Goal: Check status: Check status

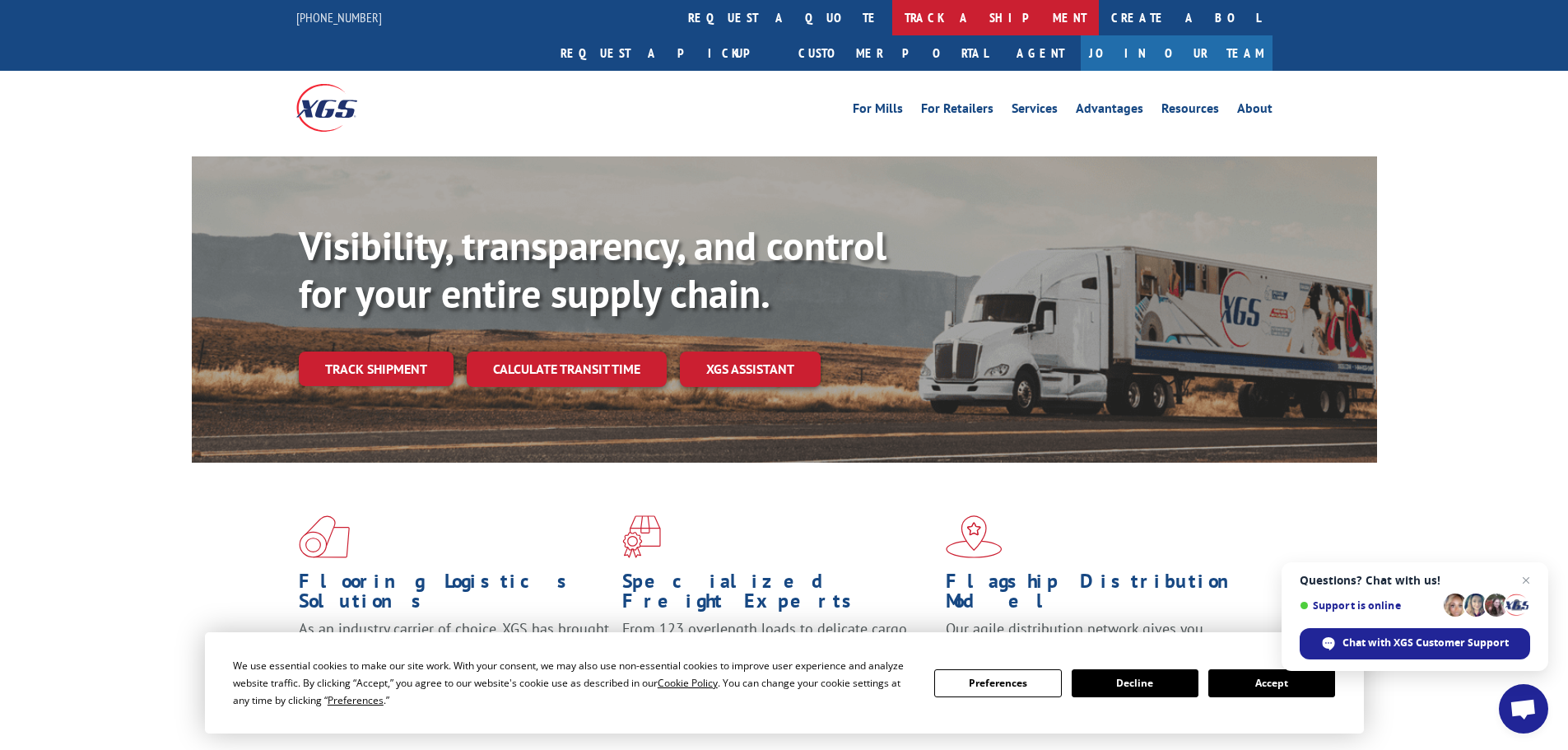
click at [892, 16] on link "track a shipment" at bounding box center [995, 18] width 207 height 35
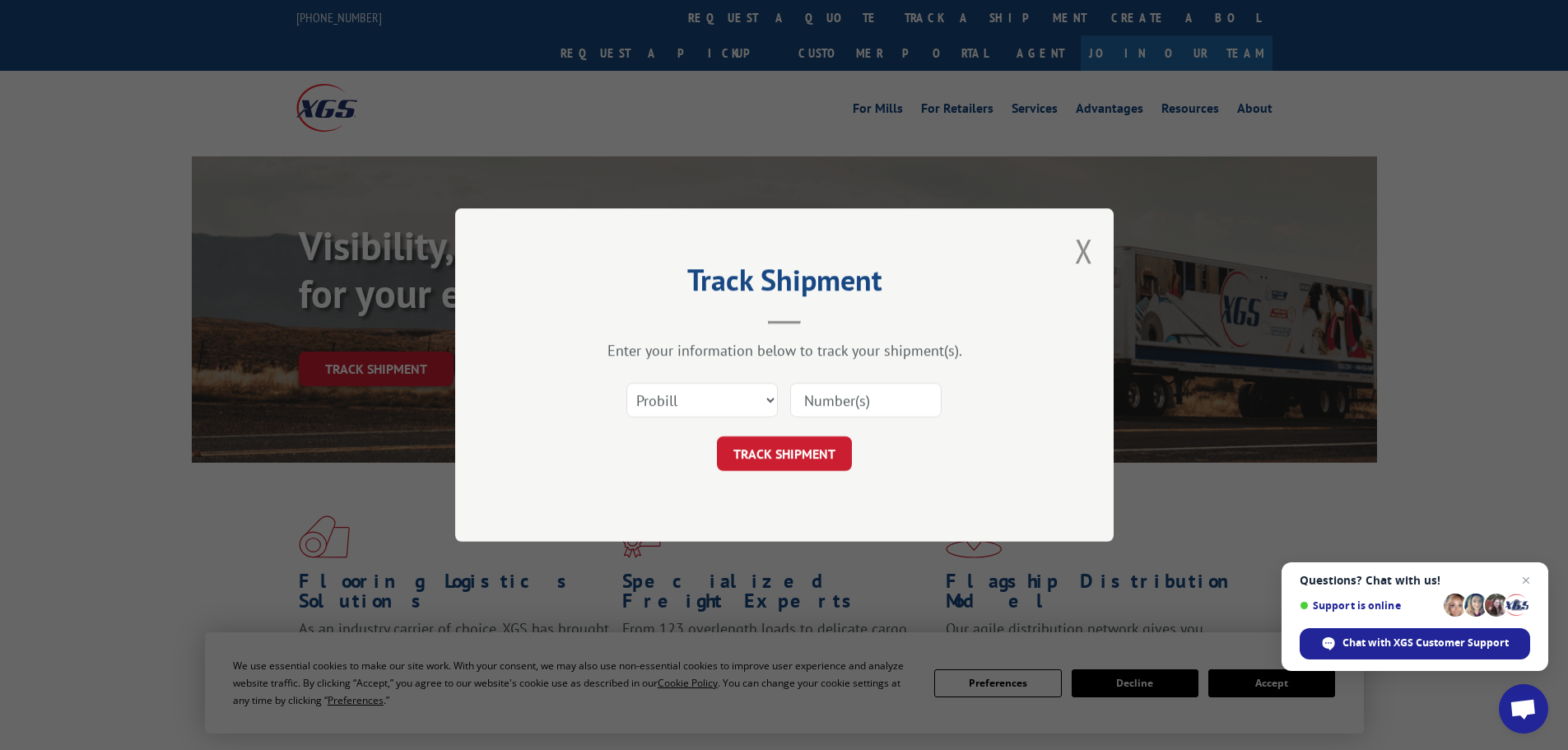
click at [703, 419] on div "Select category... Probill BOL PO" at bounding box center [702, 400] width 150 height 38
click at [702, 410] on select "Select category... Probill BOL PO" at bounding box center [702, 399] width 151 height 34
select select "bol"
click at [627, 382] on select "Select category... Probill BOL PO" at bounding box center [702, 399] width 151 height 34
click at [884, 387] on input at bounding box center [866, 399] width 151 height 34
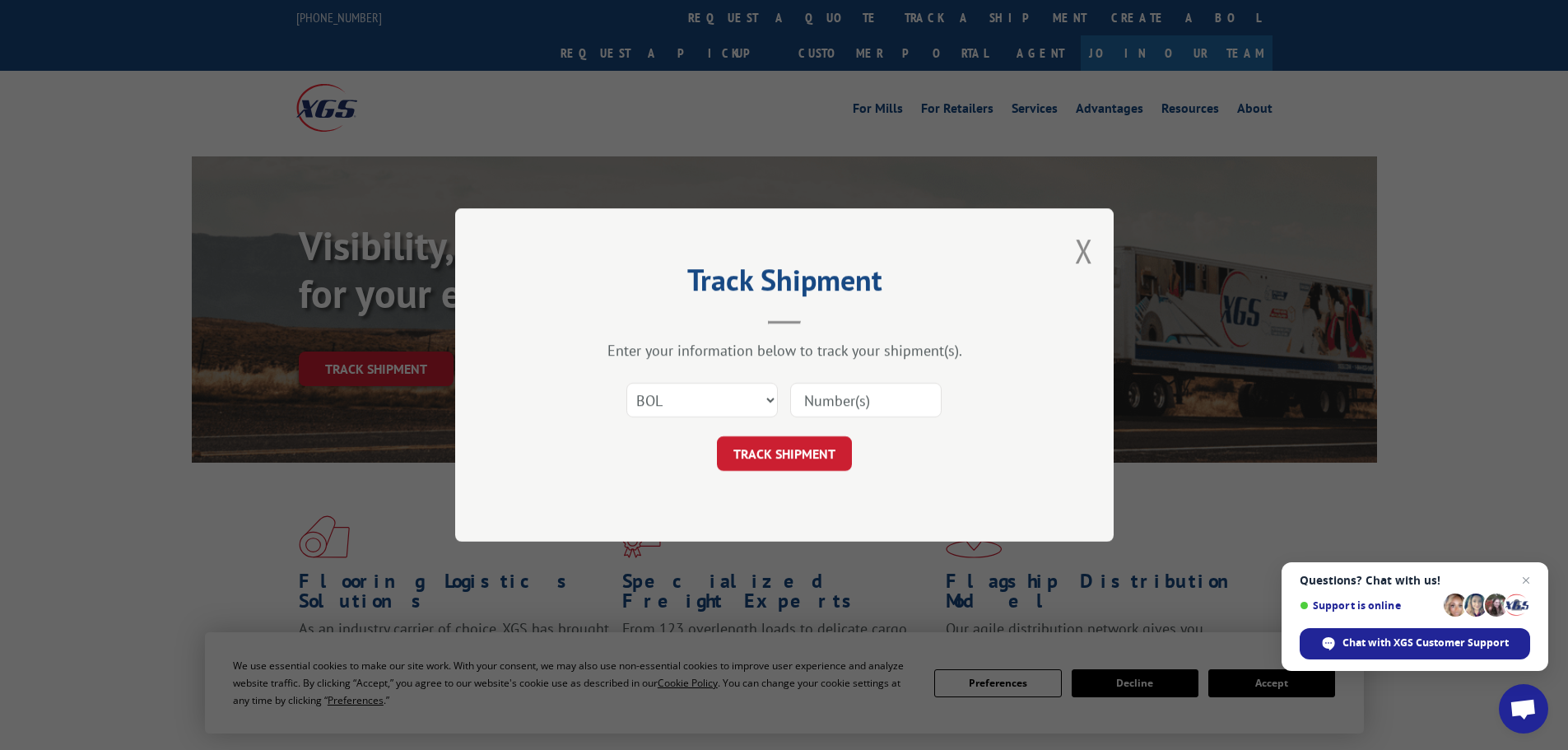
paste input "5194013"
type input "5194013"
click at [808, 447] on button "TRACK SHIPMENT" at bounding box center [784, 453] width 135 height 34
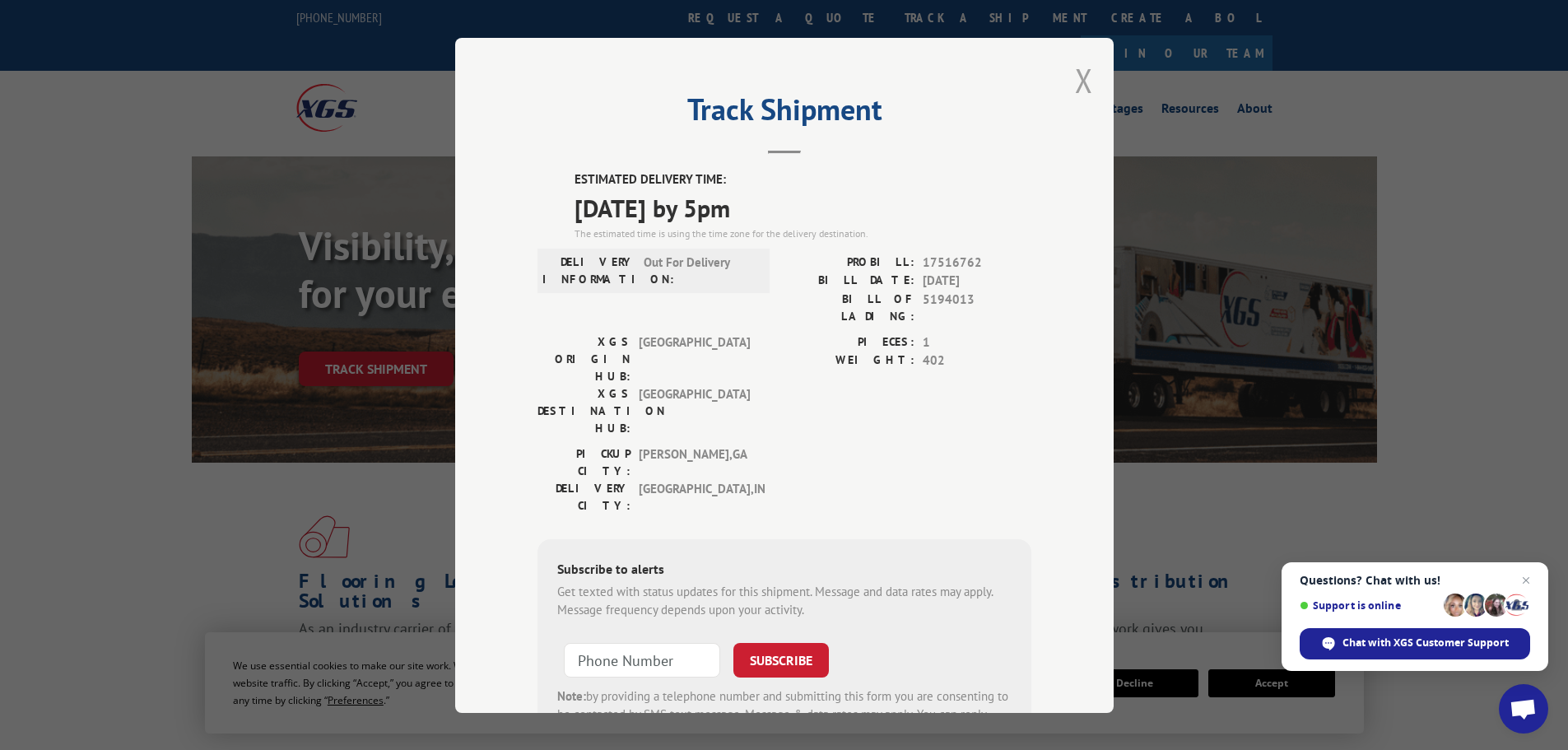
click at [1084, 72] on button "Close modal" at bounding box center [1084, 80] width 18 height 43
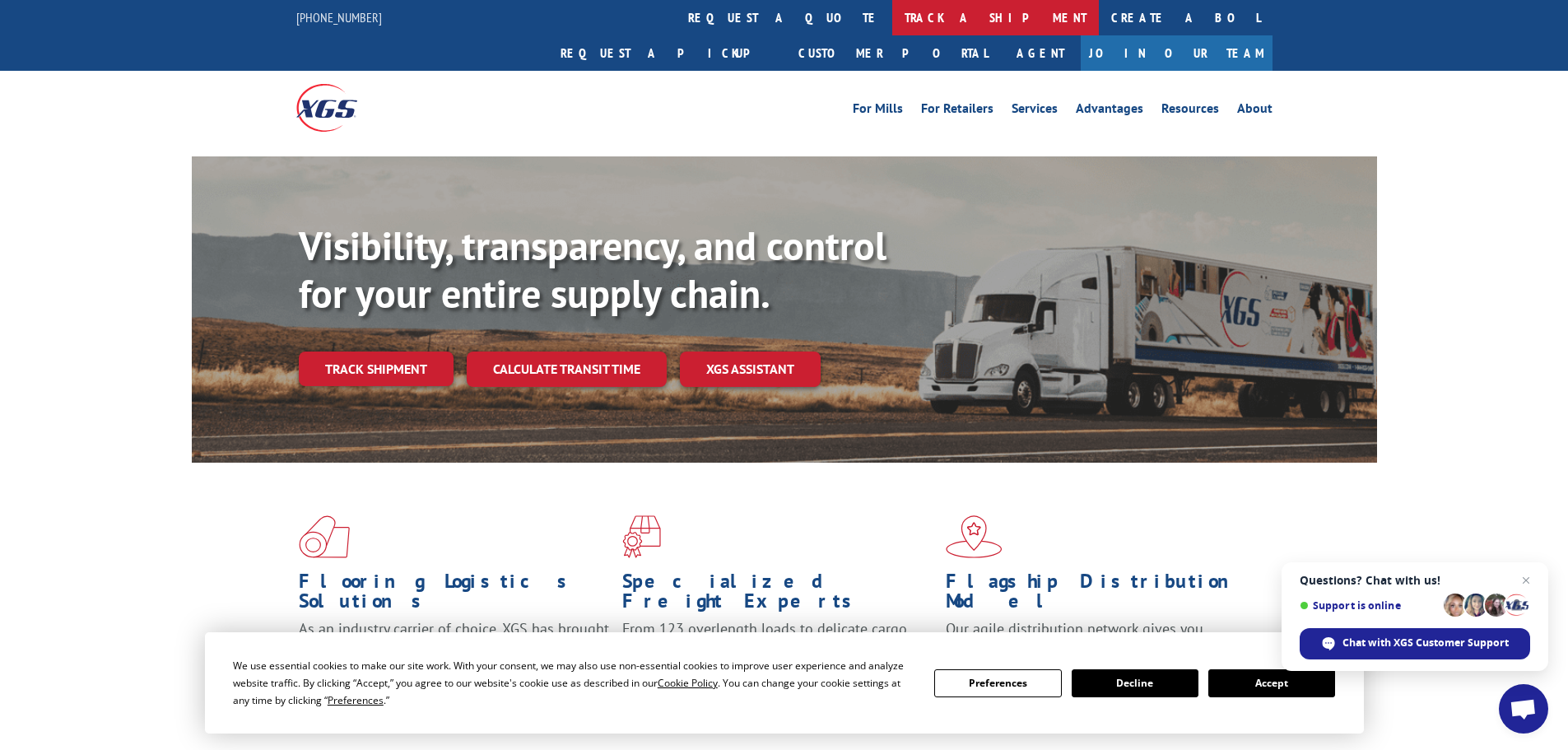
click at [892, 19] on link "track a shipment" at bounding box center [995, 18] width 207 height 35
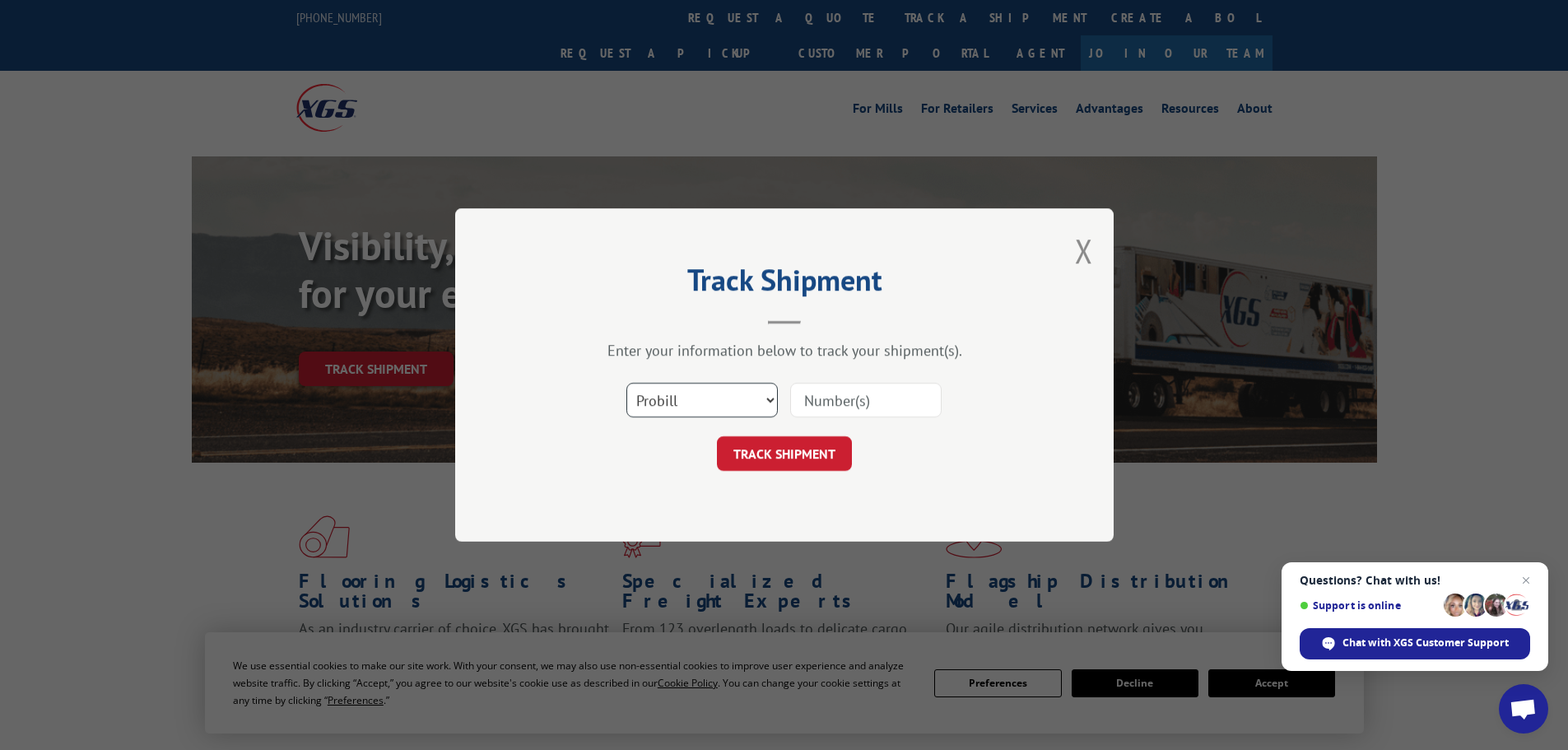
click at [692, 395] on select "Select category... Probill BOL PO" at bounding box center [702, 399] width 151 height 34
select select "bol"
click at [627, 382] on select "Select category... Probill BOL PO" at bounding box center [702, 399] width 151 height 34
click at [847, 393] on input at bounding box center [866, 399] width 151 height 34
paste input "5211866"
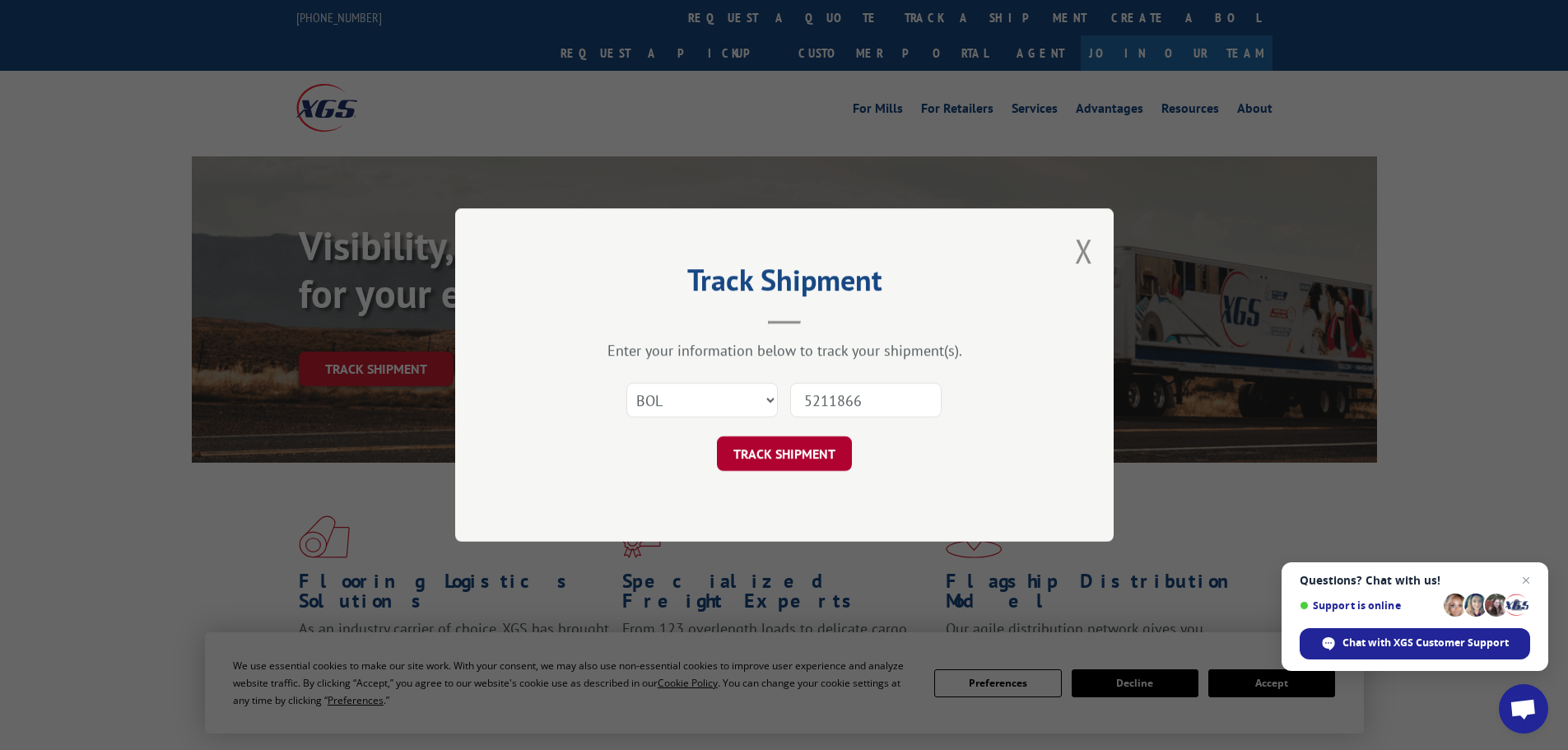
type input "5211866"
click at [811, 455] on button "TRACK SHIPMENT" at bounding box center [784, 453] width 135 height 34
